Goal: Check status: Check status

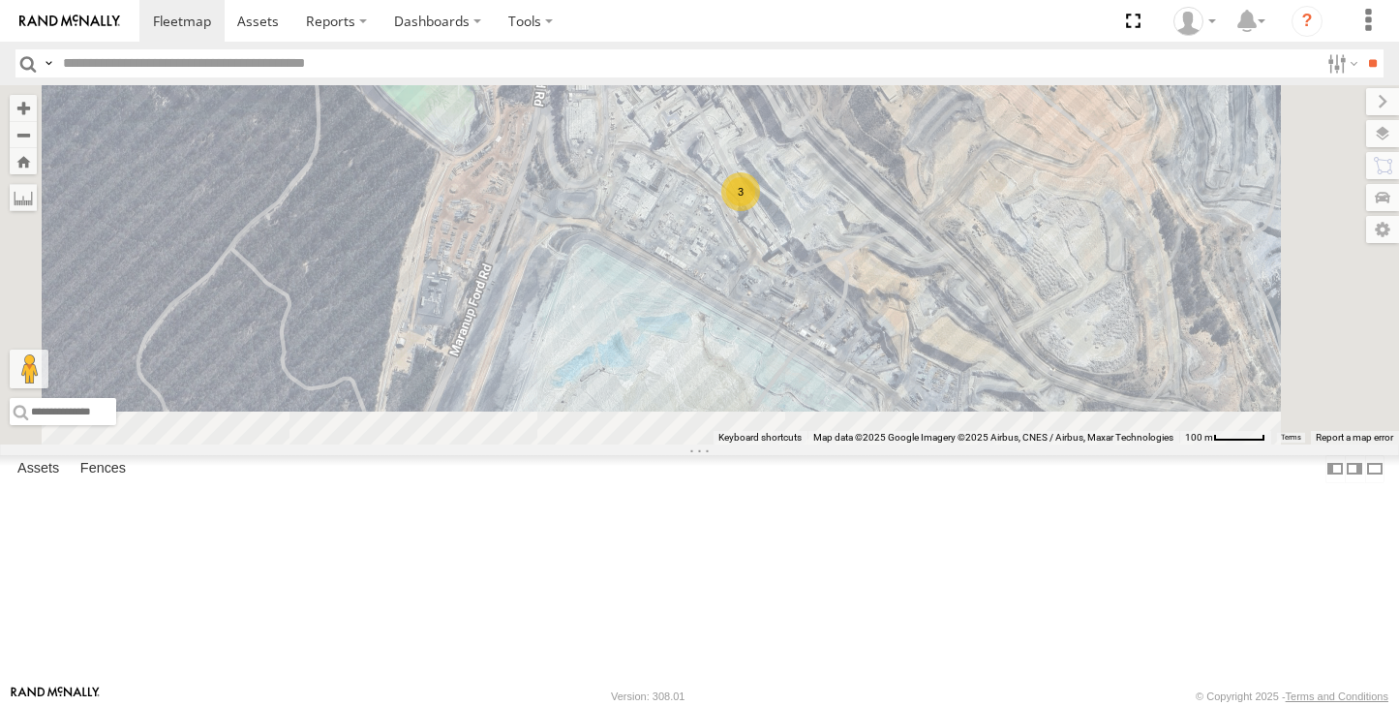
drag, startPoint x: 877, startPoint y: 478, endPoint x: 831, endPoint y: 183, distance: 299.0
click at [832, 183] on div "(LV20) Tony Ute 3 3" at bounding box center [699, 264] width 1399 height 359
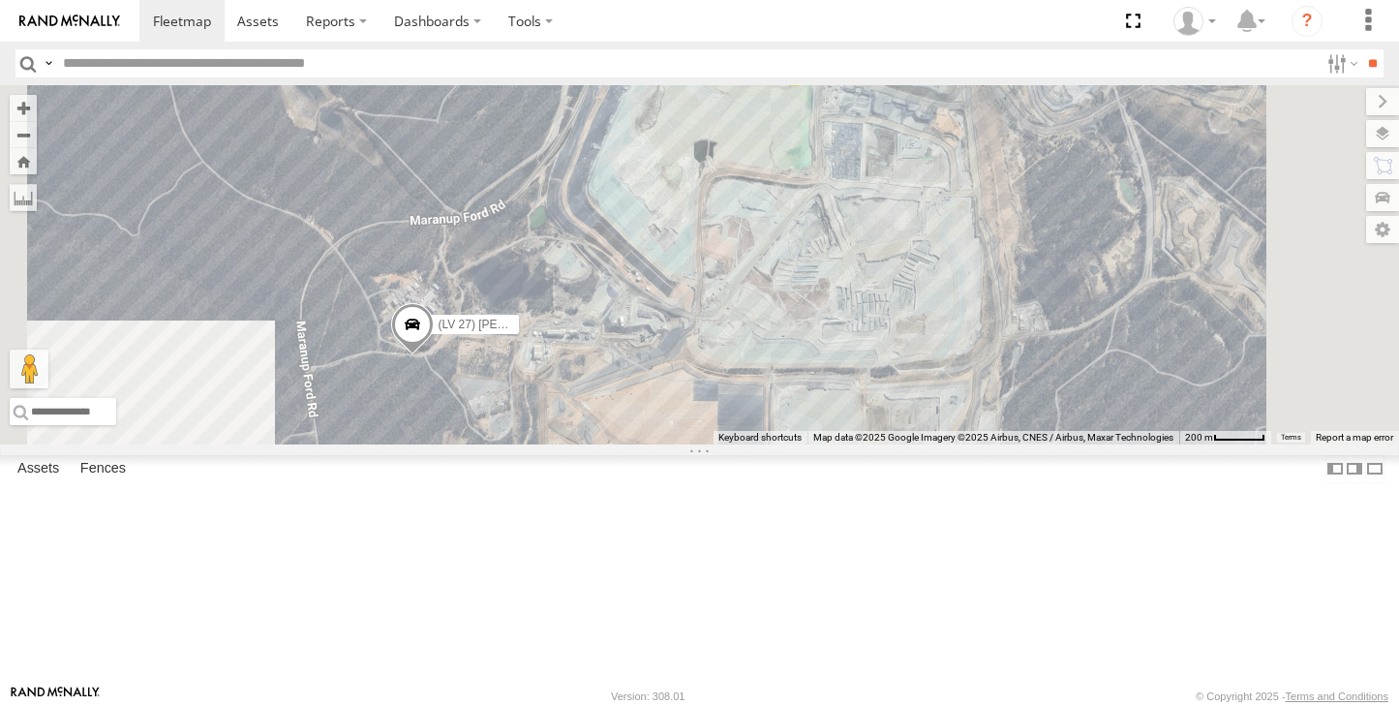
drag, startPoint x: 839, startPoint y: 473, endPoint x: 957, endPoint y: 266, distance: 238.5
click at [956, 267] on div "(LV20) Tony Ute 3 2 3 (LV 27) Reeve Ute" at bounding box center [699, 264] width 1399 height 359
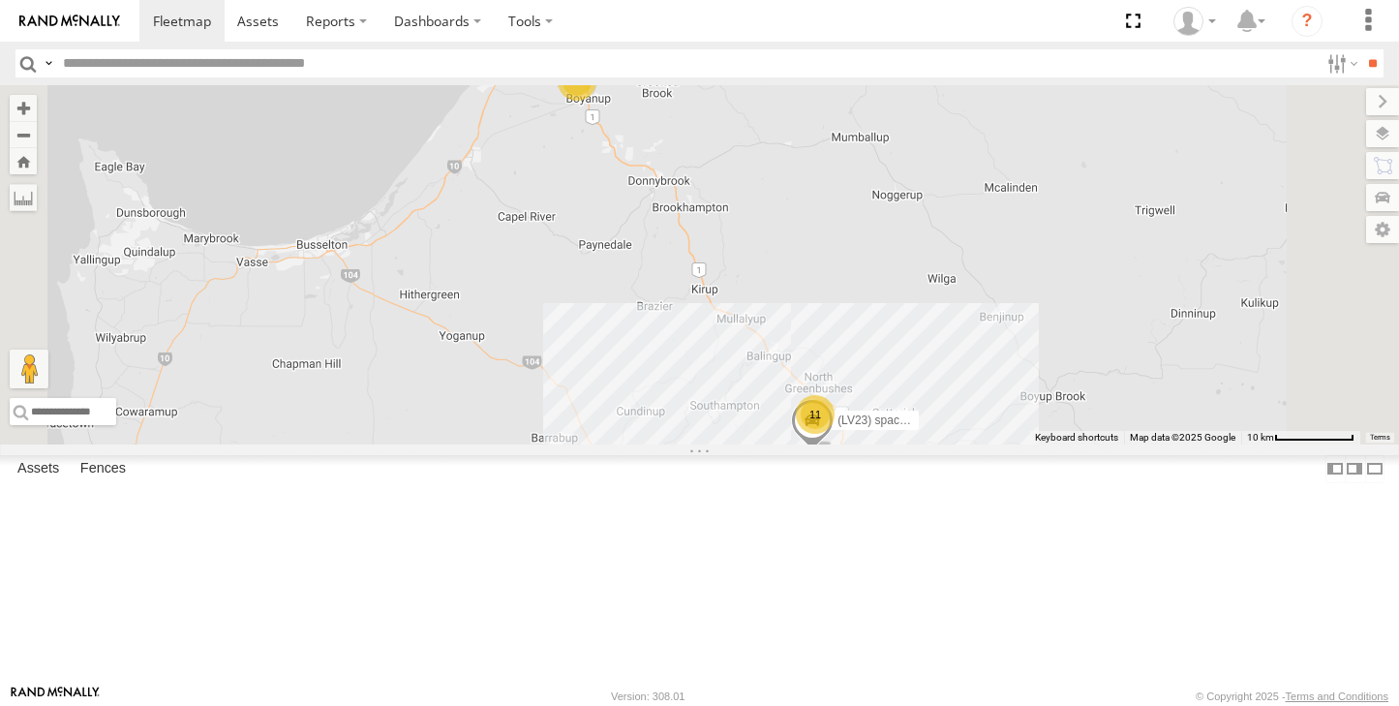
click at [835, 434] on div "11" at bounding box center [815, 414] width 39 height 39
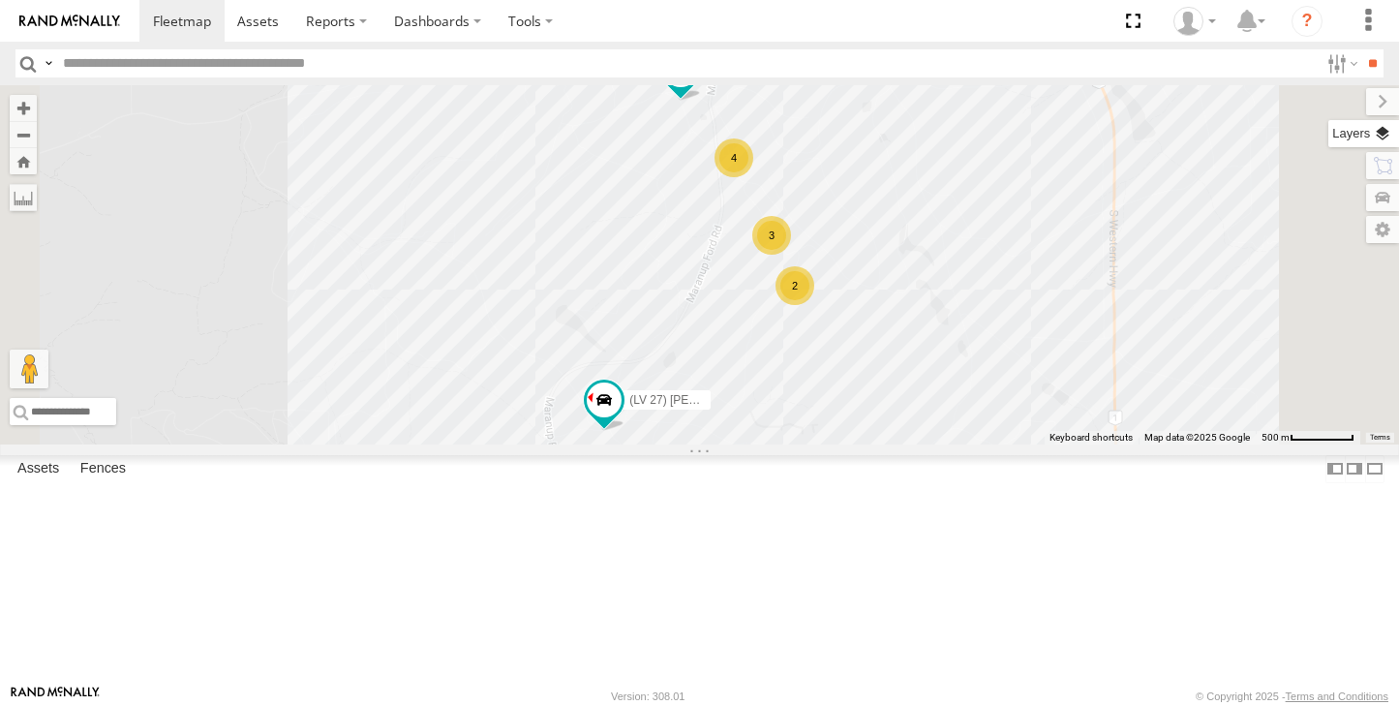
click at [1381, 132] on label at bounding box center [1364, 133] width 71 height 27
click at [0, 0] on label at bounding box center [0, 0] width 0 height 0
click at [0, 0] on span "Satellite + Roadmap" at bounding box center [0, 0] width 0 height 0
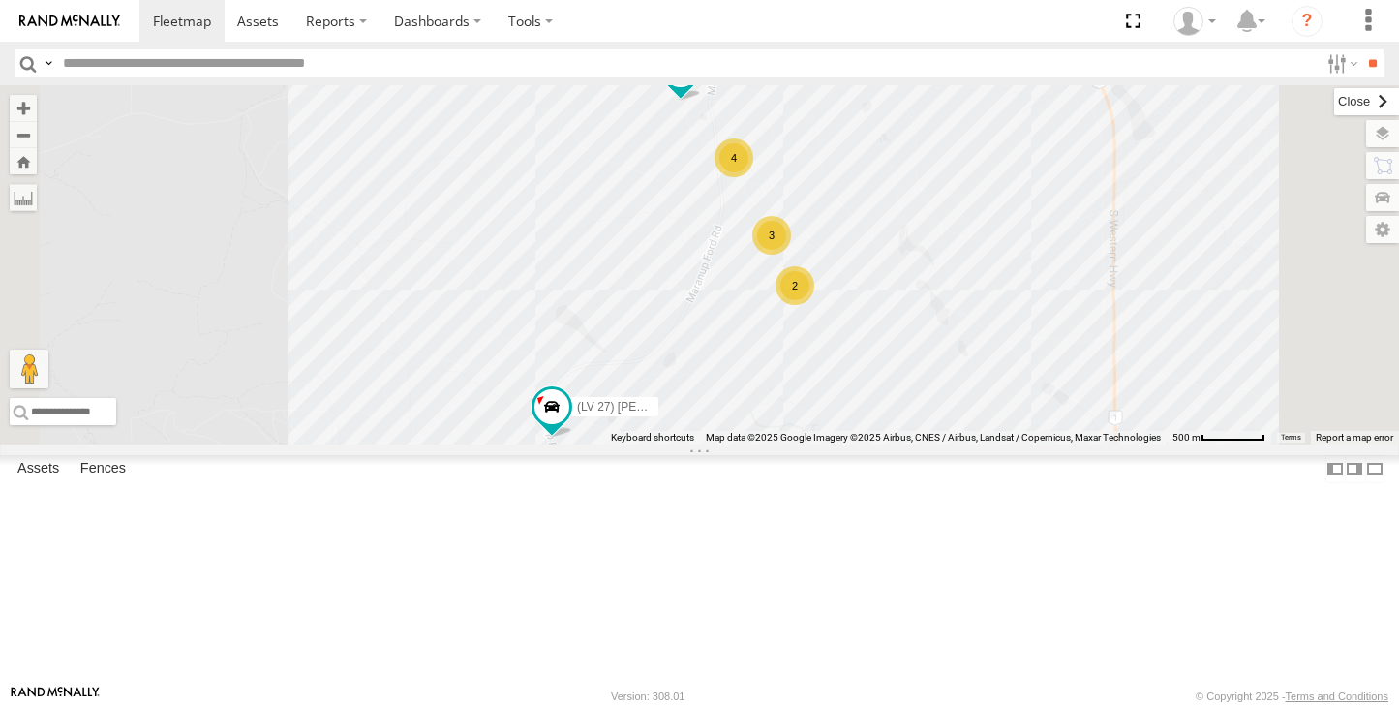
click at [1334, 96] on label at bounding box center [1366, 101] width 65 height 27
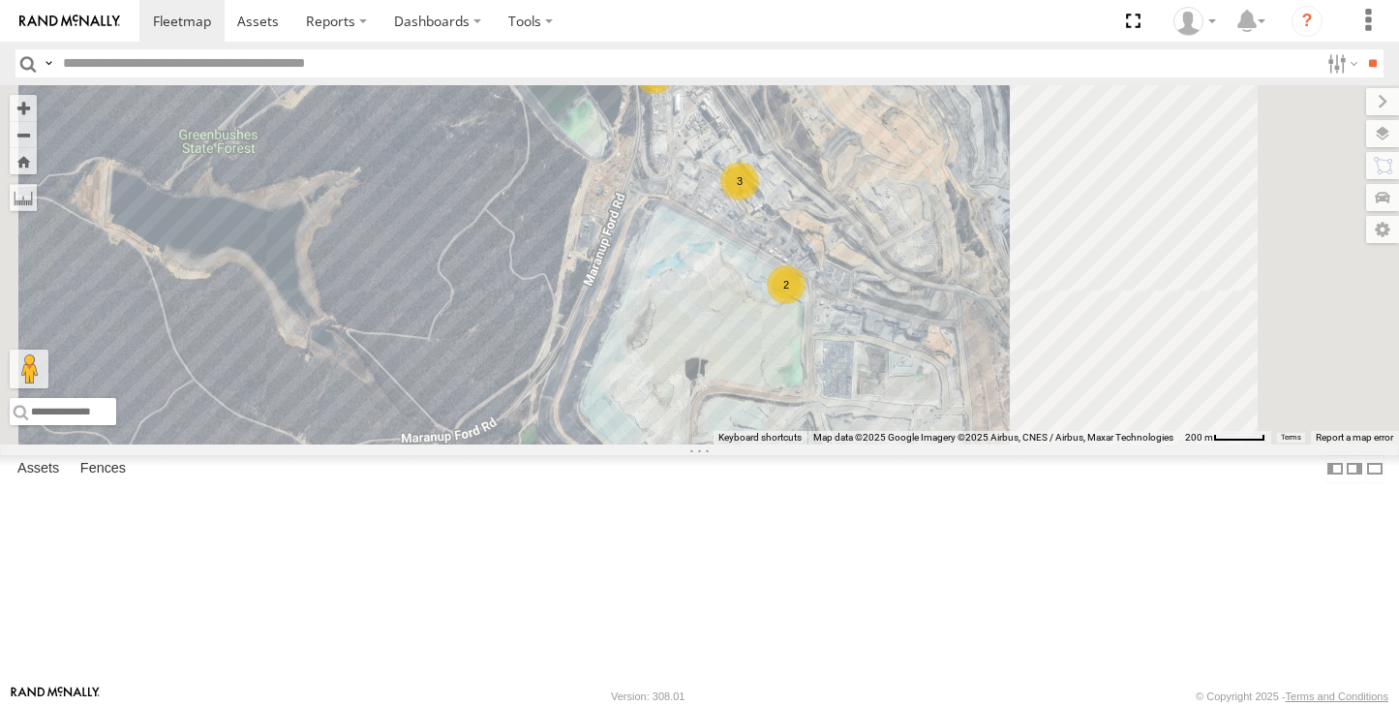
drag, startPoint x: 952, startPoint y: 454, endPoint x: 741, endPoint y: 519, distance: 220.8
click at [742, 444] on div "(LV23) space cab triton (TR6) Little Tipper (LV 27) [PERSON_NAME] (LV20) [PERSO…" at bounding box center [699, 264] width 1399 height 359
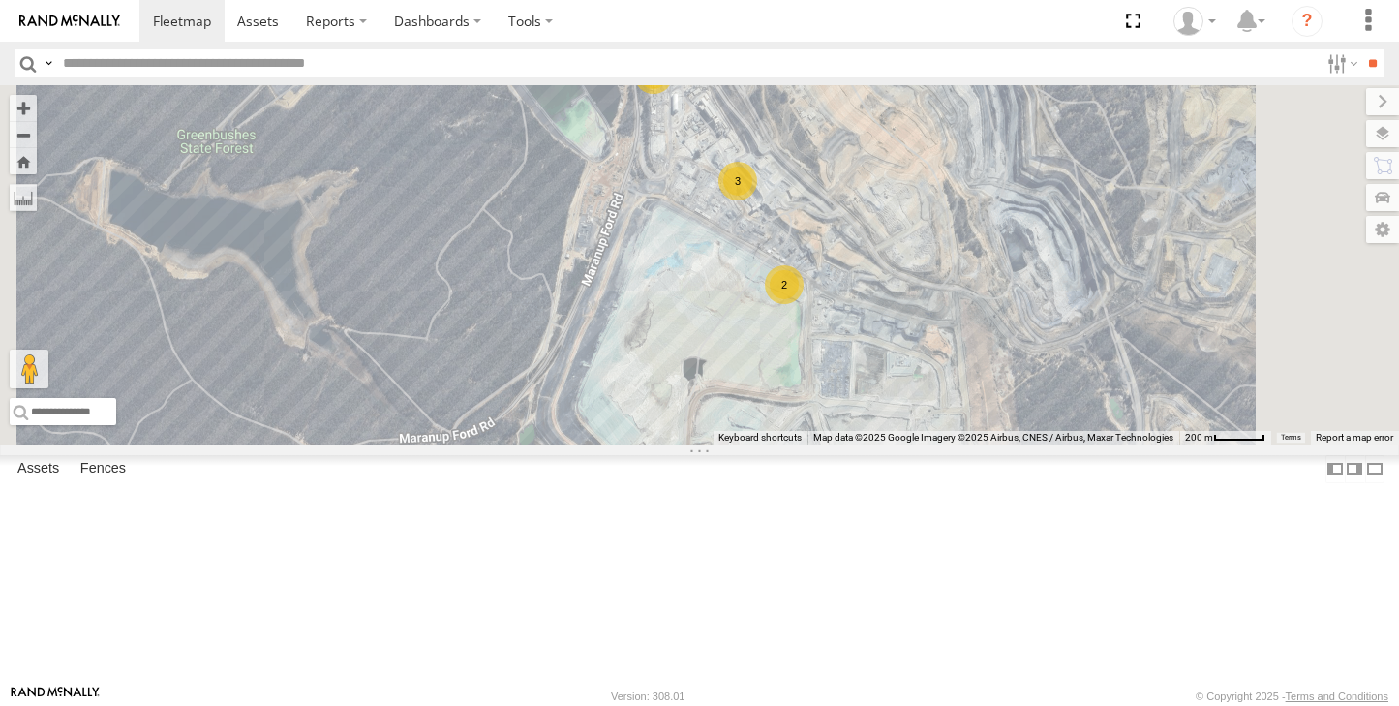
click at [804, 304] on div "2" at bounding box center [784, 284] width 39 height 39
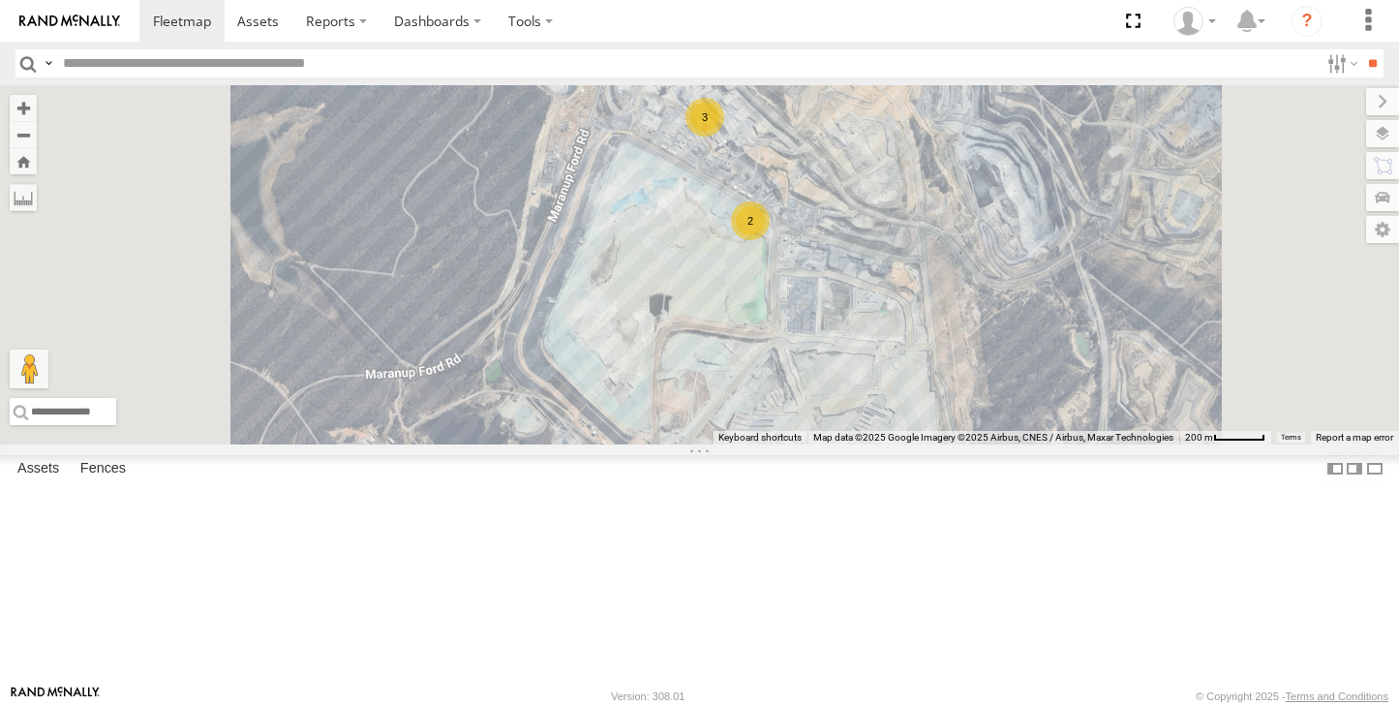
click at [724, 137] on div "3" at bounding box center [705, 117] width 39 height 39
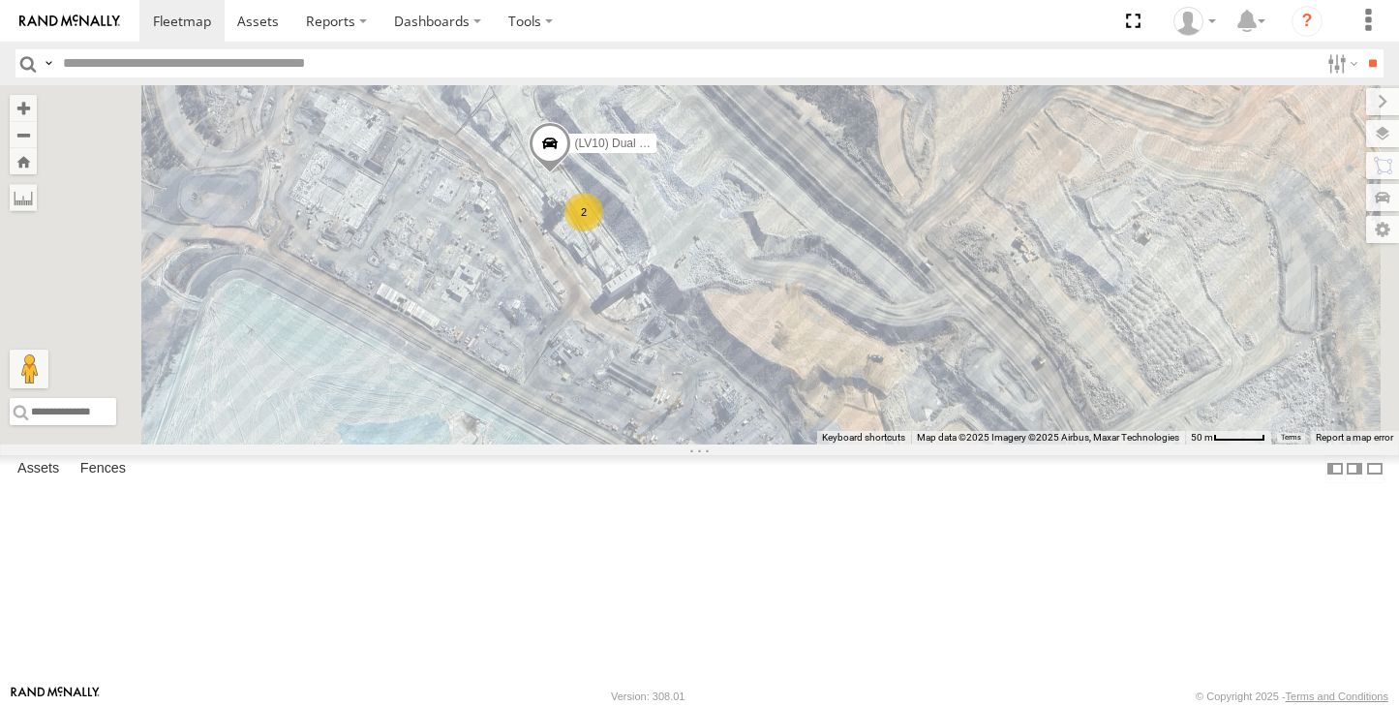
drag, startPoint x: 746, startPoint y: 280, endPoint x: 776, endPoint y: 339, distance: 66.3
click at [755, 320] on div "(LV23) space cab triton (TR6) Little Tipper (LV 27) [PERSON_NAME] (LV20) [PERSO…" at bounding box center [699, 264] width 1399 height 359
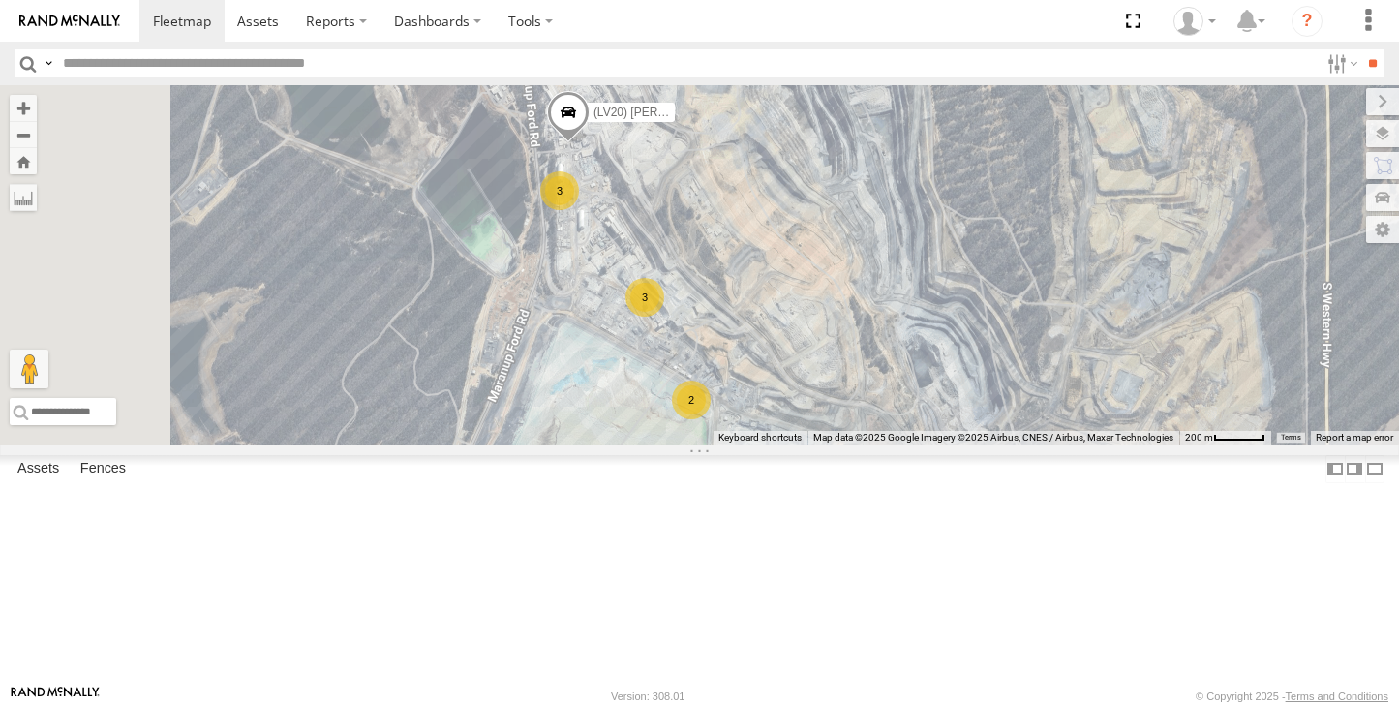
drag, startPoint x: 648, startPoint y: 321, endPoint x: 771, endPoint y: 345, distance: 125.2
click at [772, 345] on div "(LV23) space cab triton (TR6) Little Tipper (LV 27) [PERSON_NAME] (LV20) [PERSO…" at bounding box center [699, 264] width 1399 height 359
